Goal: Task Accomplishment & Management: Complete application form

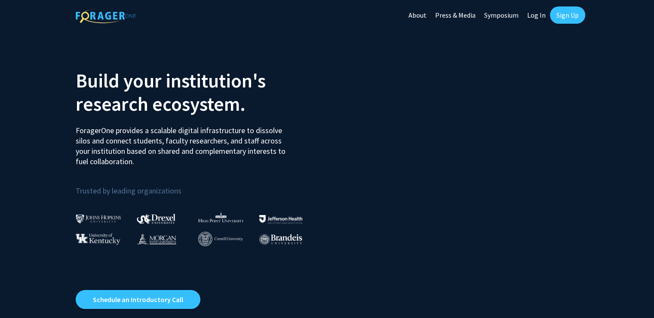
click at [540, 14] on link "Log In" at bounding box center [536, 15] width 27 height 30
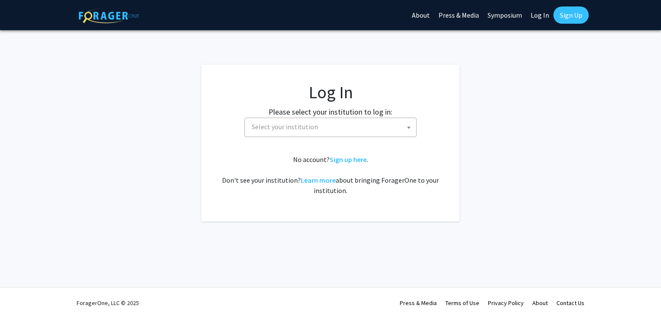
click at [376, 121] on span "Select your institution" at bounding box center [332, 127] width 168 height 18
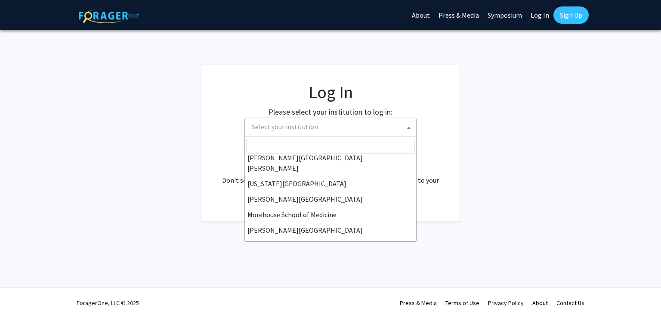
scroll to position [176, 0]
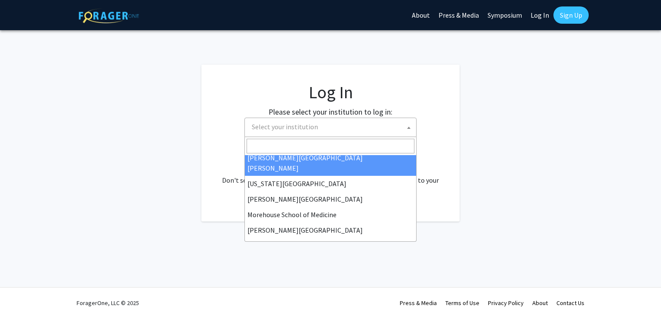
select select "1"
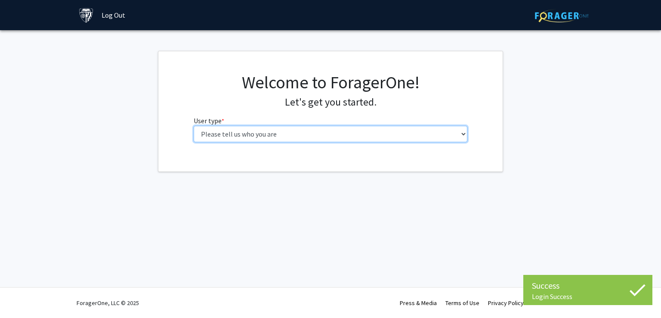
click at [372, 136] on select "Please tell us who you are Undergraduate Student Master's Student Doctoral Cand…" at bounding box center [331, 134] width 274 height 16
select select "1: undergrad"
click at [194, 126] on select "Please tell us who you are Undergraduate Student Master's Student Doctoral Cand…" at bounding box center [331, 134] width 274 height 16
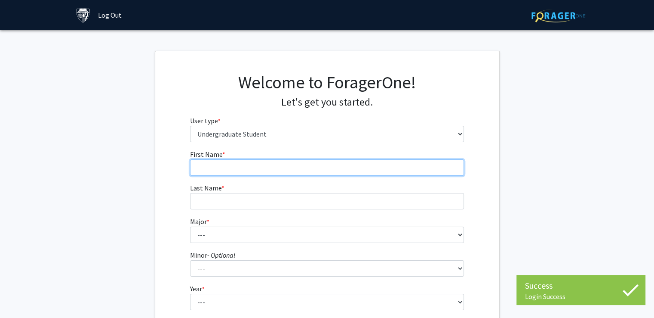
click at [336, 167] on input "First Name * required" at bounding box center [327, 167] width 274 height 16
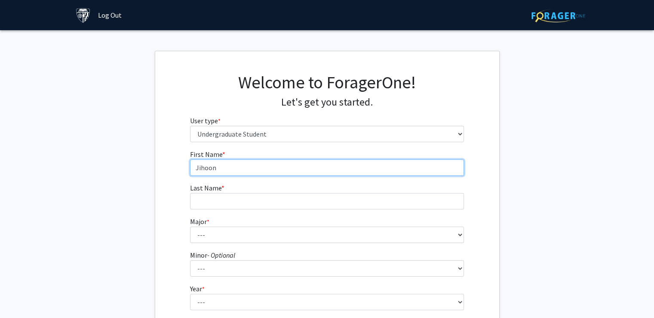
type input "Jihoon"
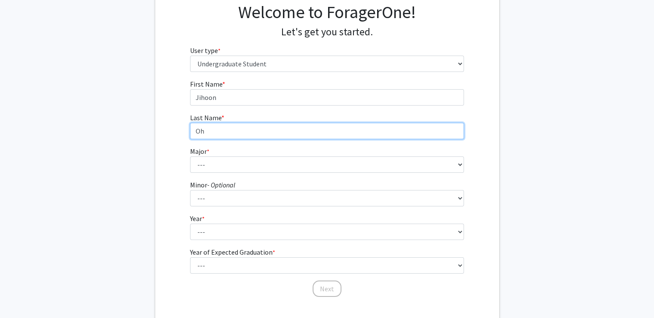
scroll to position [71, 0]
type input "Oh"
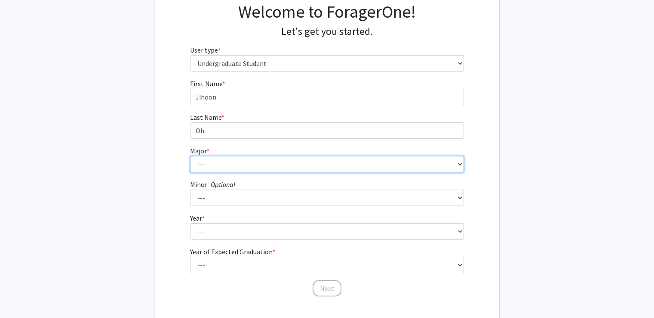
click at [280, 156] on select "--- Africana Studies Anthropology Applied Mathematics & Statistics Archaeology …" at bounding box center [327, 164] width 274 height 16
select select "39: 53"
click at [190, 156] on select "--- Africana Studies Anthropology Applied Mathematics & Statistics Archaeology …" at bounding box center [327, 164] width 274 height 16
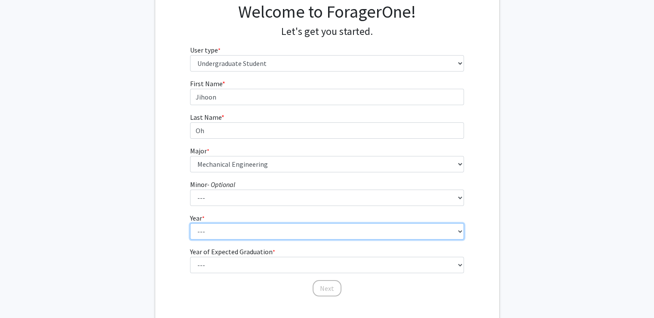
click at [240, 231] on select "--- First-year Sophomore Junior Senior Postbaccalaureate Certificate" at bounding box center [327, 231] width 274 height 16
select select "1: first-year"
click at [190, 223] on select "--- First-year Sophomore Junior Senior Postbaccalaureate Certificate" at bounding box center [327, 231] width 274 height 16
click at [233, 236] on select "--- First-year Sophomore Junior Senior Postbaccalaureate Certificate" at bounding box center [327, 231] width 274 height 16
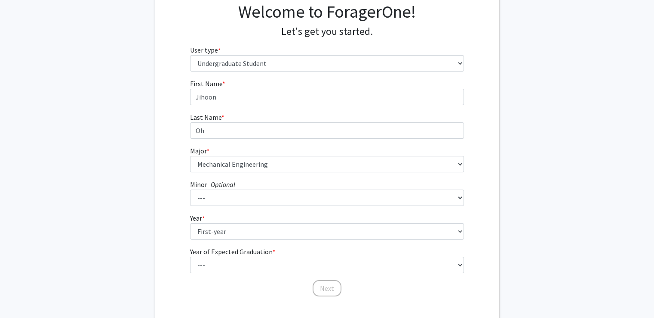
click at [155, 241] on fg-card "Welcome to ForagerOne! Let's get you started. User type * required Please tell …" at bounding box center [327, 149] width 345 height 339
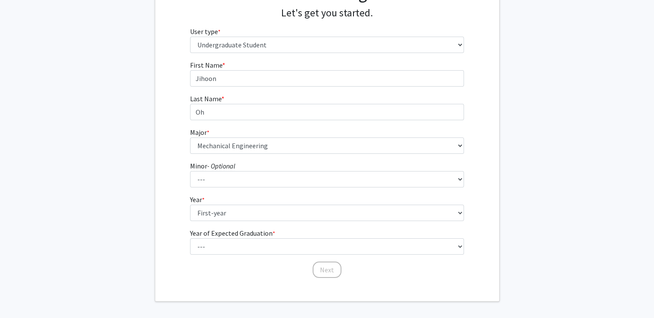
scroll to position [89, 0]
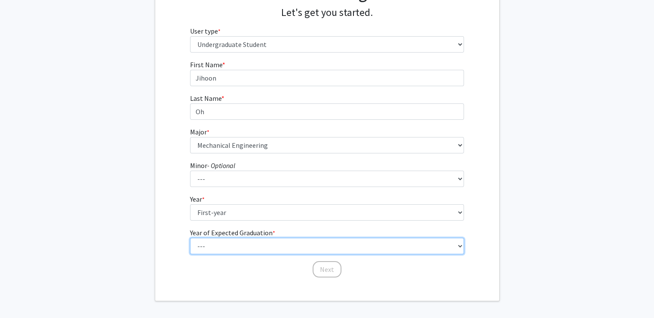
click at [225, 245] on select "--- 2025 2026 2027 2028 2029 2030 2031 2032 2033 2034" at bounding box center [327, 245] width 274 height 16
select select "5: 2029"
click at [190, 237] on select "--- 2025 2026 2027 2028 2029 2030 2031 2032 2033 2034" at bounding box center [327, 245] width 274 height 16
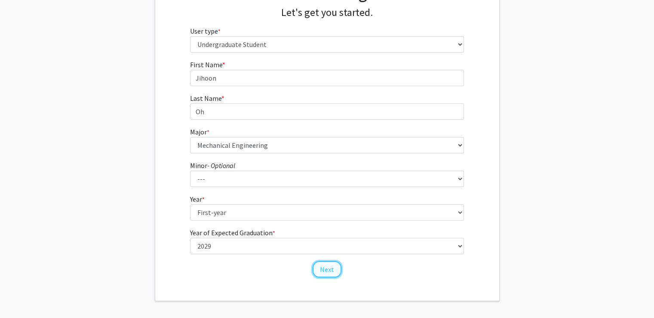
click at [321, 265] on button "Next" at bounding box center [327, 269] width 29 height 16
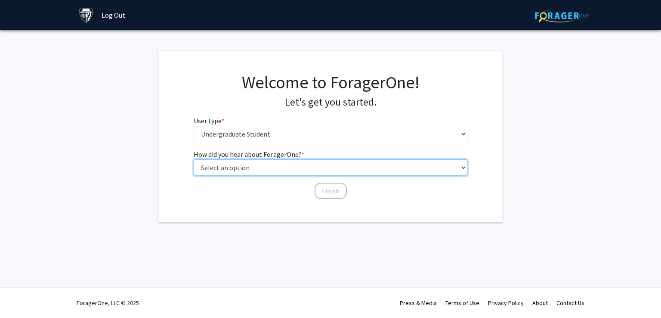
click at [287, 169] on select "Select an option Peer/student recommendation Faculty/staff recommendation Unive…" at bounding box center [331, 167] width 274 height 16
select select "2: faculty_recommendation"
click at [194, 159] on select "Select an option Peer/student recommendation Faculty/staff recommendation Unive…" at bounding box center [331, 167] width 274 height 16
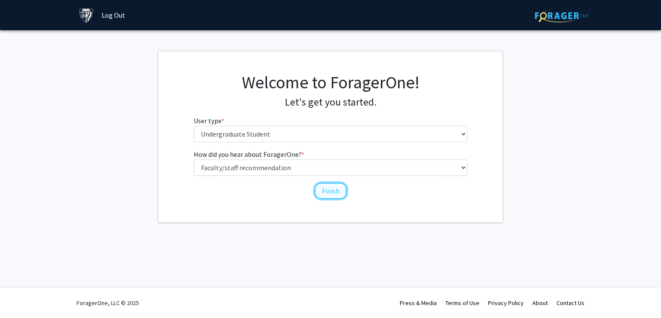
click at [336, 188] on button "Finish" at bounding box center [331, 190] width 32 height 16
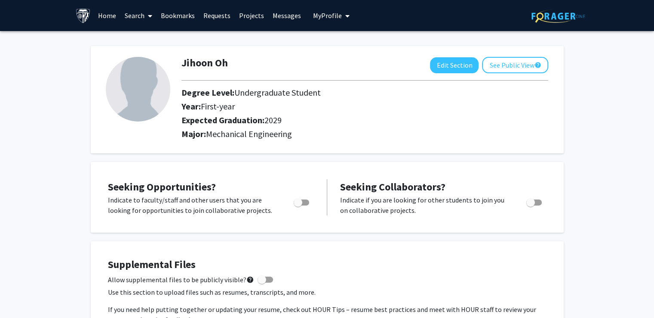
click at [114, 15] on link "Home" at bounding box center [107, 15] width 27 height 30
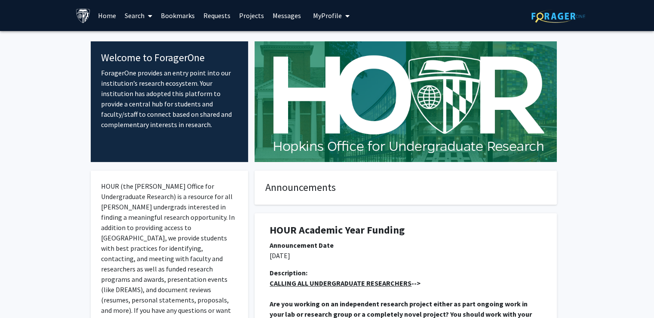
click at [133, 13] on link "Search" at bounding box center [138, 15] width 36 height 30
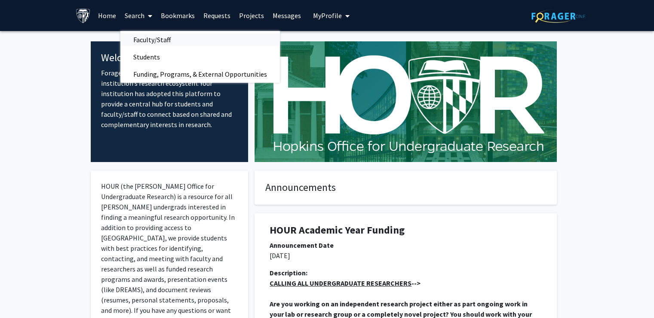
click at [154, 42] on span "Faculty/Staff" at bounding box center [151, 39] width 63 height 17
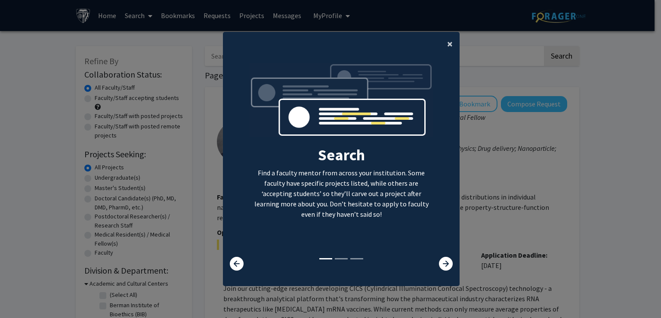
click at [447, 42] on span "×" at bounding box center [450, 43] width 6 height 13
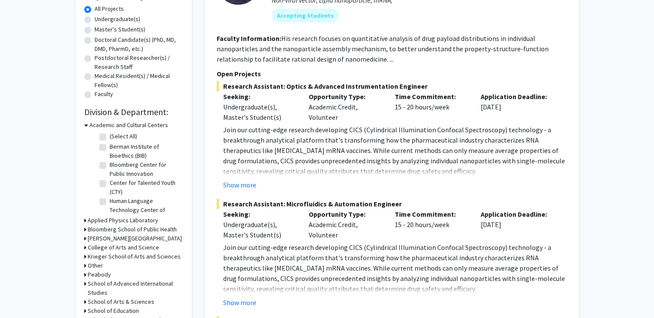
scroll to position [186, 0]
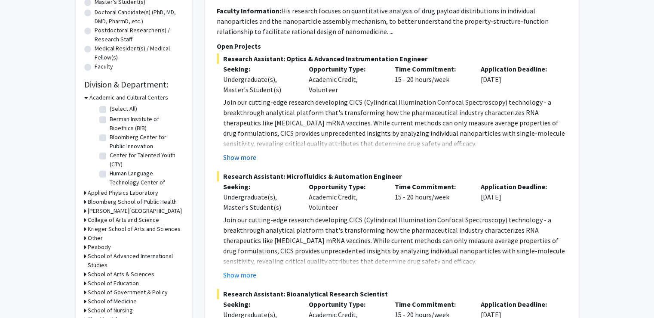
click at [238, 154] on button "Show more" at bounding box center [239, 157] width 33 height 10
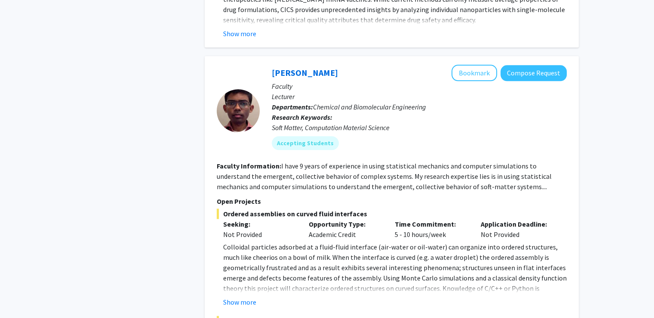
scroll to position [904, 0]
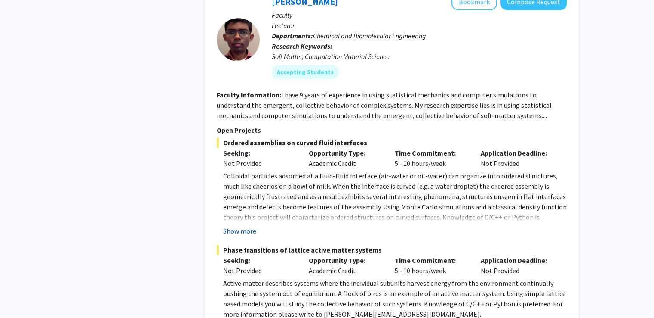
click at [250, 225] on button "Show more" at bounding box center [239, 230] width 33 height 10
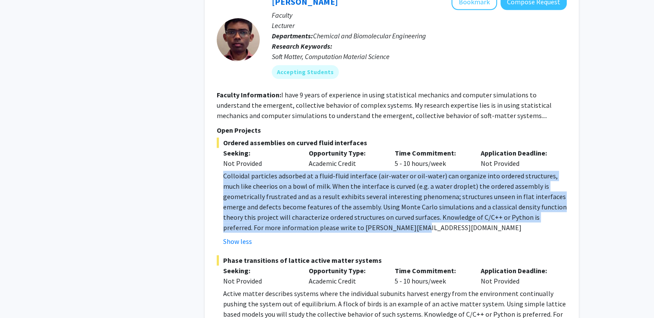
drag, startPoint x: 364, startPoint y: 217, endPoint x: 223, endPoint y: 166, distance: 150.1
click at [223, 170] on p "Colloidal particles adsorbed at a fluid-fluid interface (air-water or oil-water…" at bounding box center [395, 201] width 344 height 62
drag, startPoint x: 223, startPoint y: 166, endPoint x: 361, endPoint y: 214, distance: 146.3
click at [361, 214] on p "Colloidal particles adsorbed at a fluid-fluid interface (air-water or oil-water…" at bounding box center [395, 201] width 344 height 62
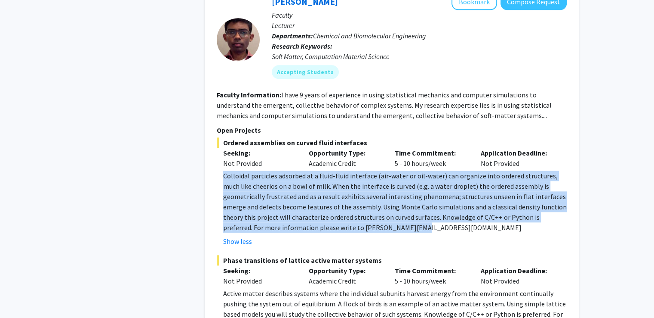
click at [361, 214] on p "Colloidal particles adsorbed at a fluid-fluid interface (air-water or oil-water…" at bounding box center [395, 201] width 344 height 62
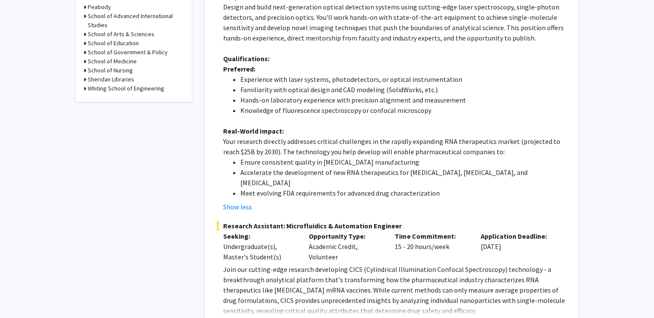
scroll to position [418, 0]
